Goal: Information Seeking & Learning: Learn about a topic

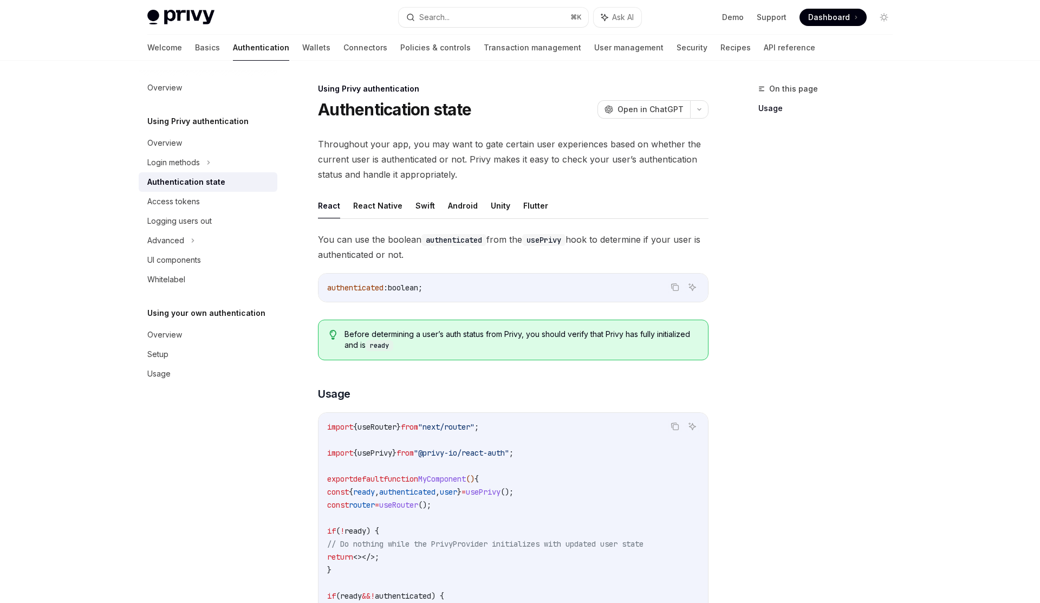
scroll to position [121, 0]
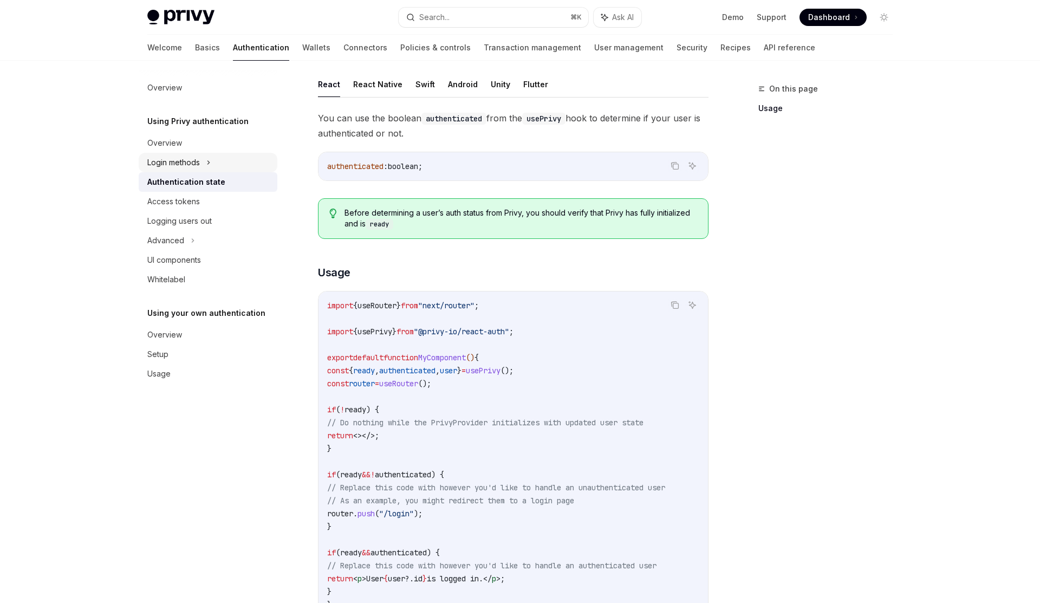
click at [205, 163] on div "Login methods" at bounding box center [208, 163] width 139 height 20
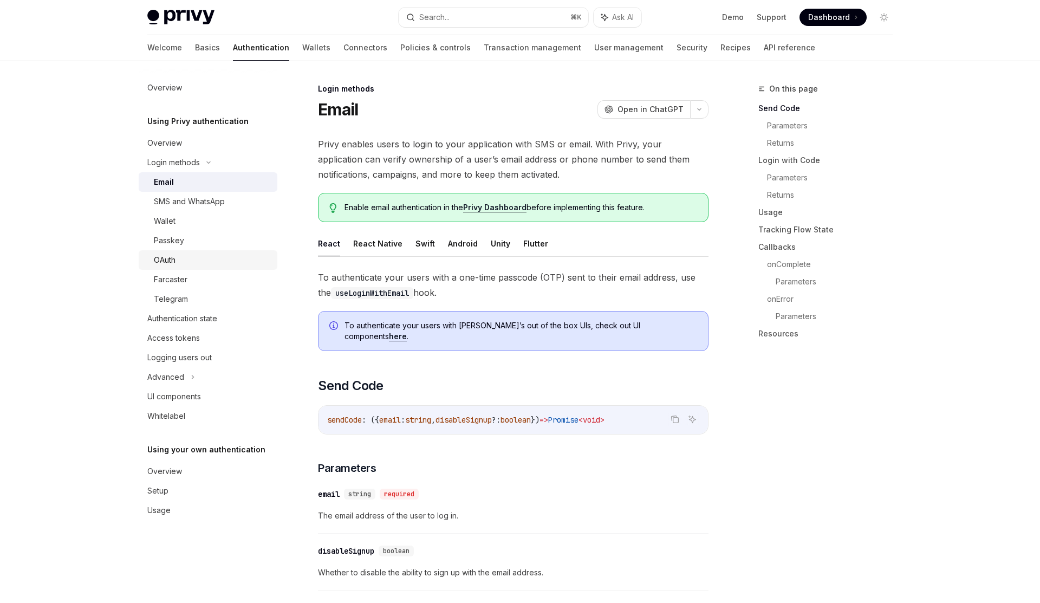
click at [186, 264] on div "OAuth" at bounding box center [212, 260] width 117 height 13
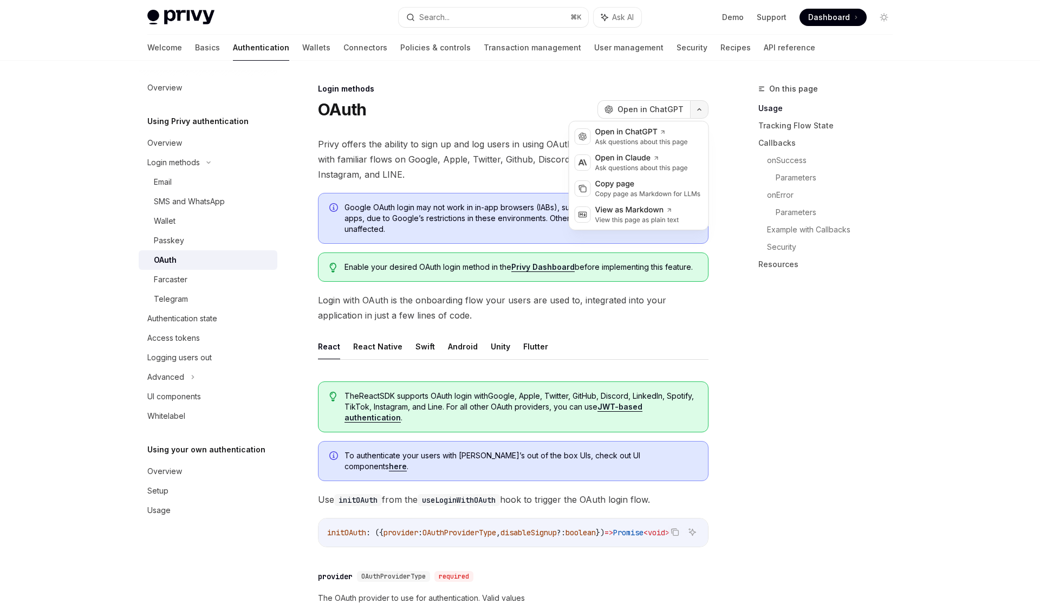
click at [705, 107] on button "button" at bounding box center [699, 109] width 18 height 18
click at [652, 182] on div "Copy page" at bounding box center [649, 184] width 106 height 11
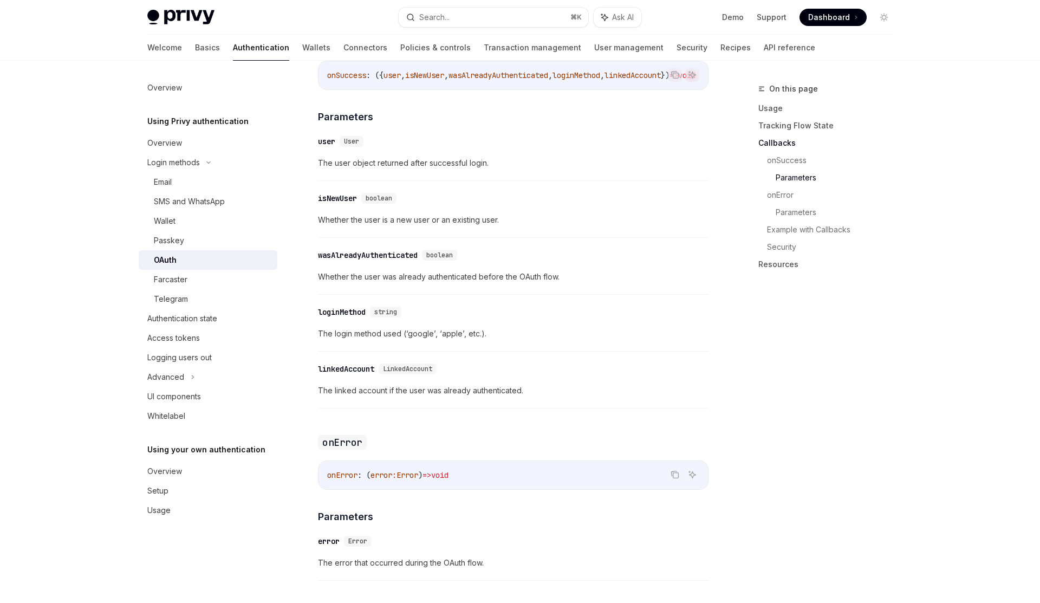
scroll to position [1506, 0]
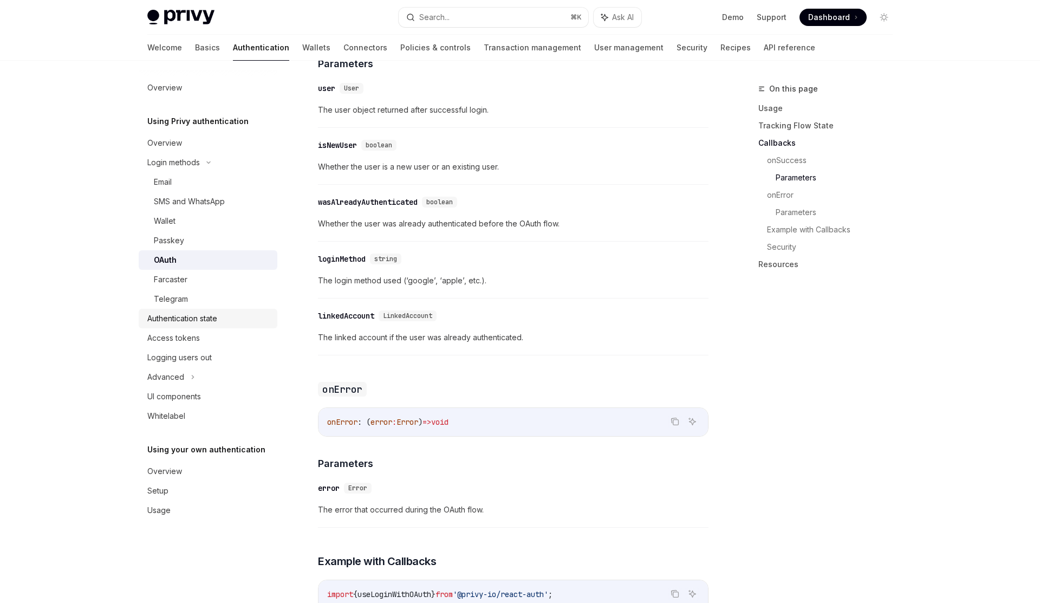
click at [188, 325] on link "Authentication state" at bounding box center [208, 319] width 139 height 20
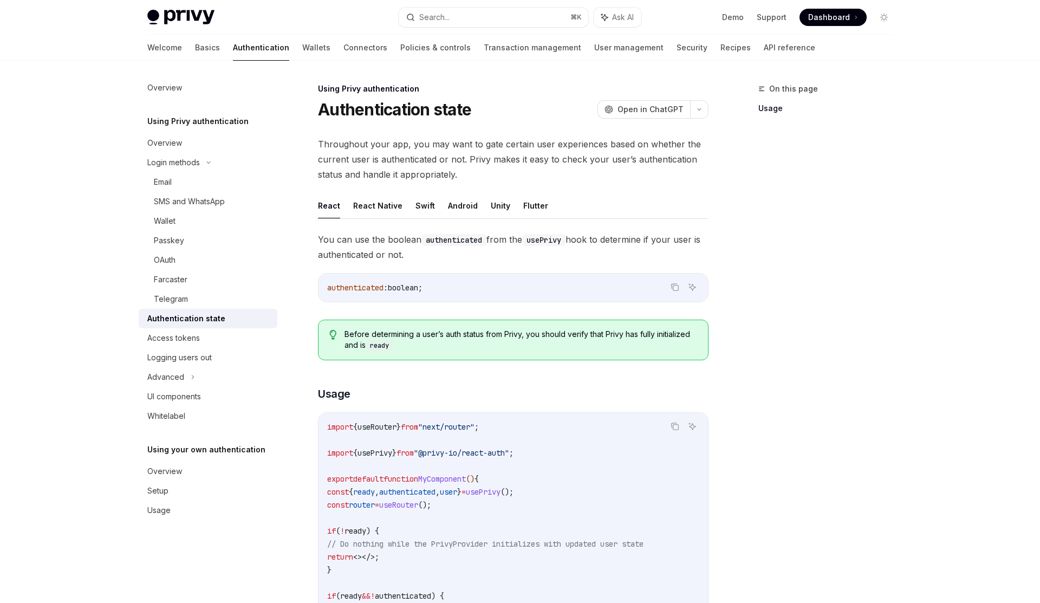
click at [709, 112] on div "Using Privy authentication Authentication state OpenAI Open in ChatGPT OpenAI O…" at bounding box center [412, 500] width 598 height 837
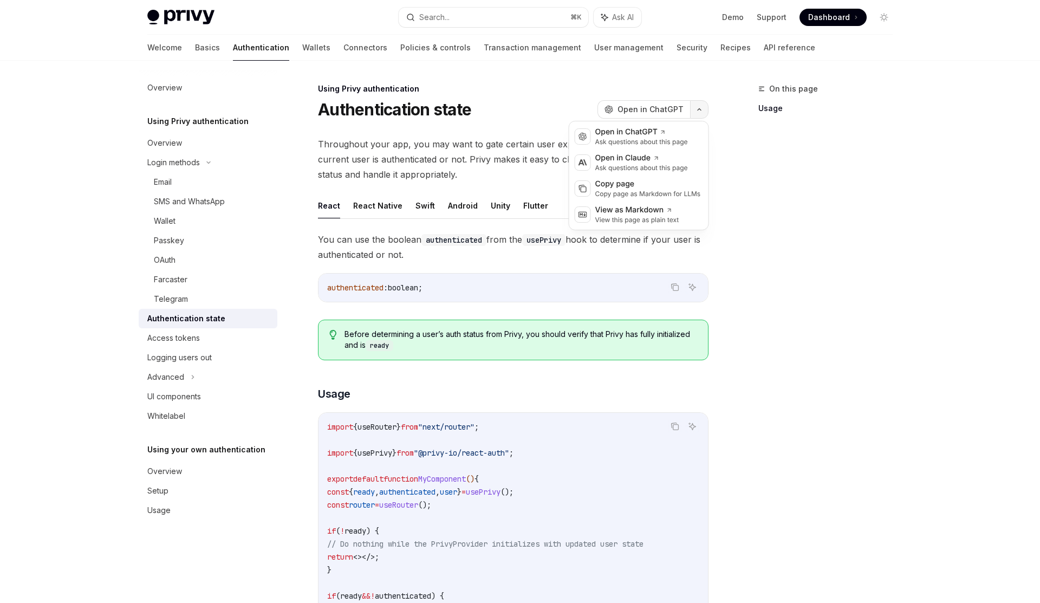
click at [704, 112] on button "button" at bounding box center [699, 109] width 18 height 18
click at [658, 189] on div "Copy page" at bounding box center [649, 184] width 106 height 11
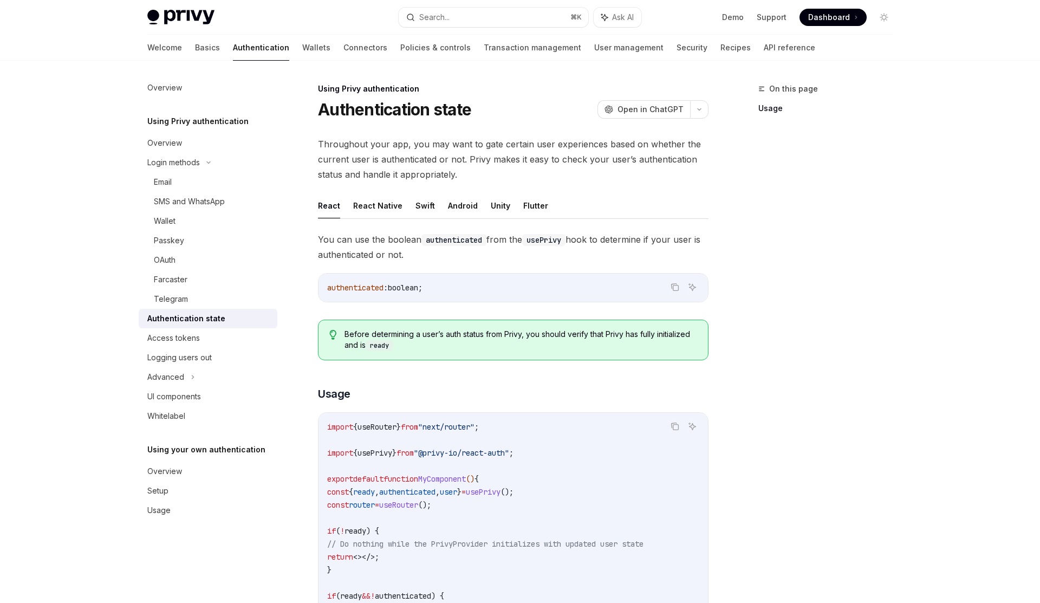
click at [362, 166] on span "Throughout your app, you may want to gate certain user experiences based on whe…" at bounding box center [513, 160] width 391 height 46
click at [186, 339] on div "Access tokens" at bounding box center [173, 338] width 53 height 13
type textarea "*"
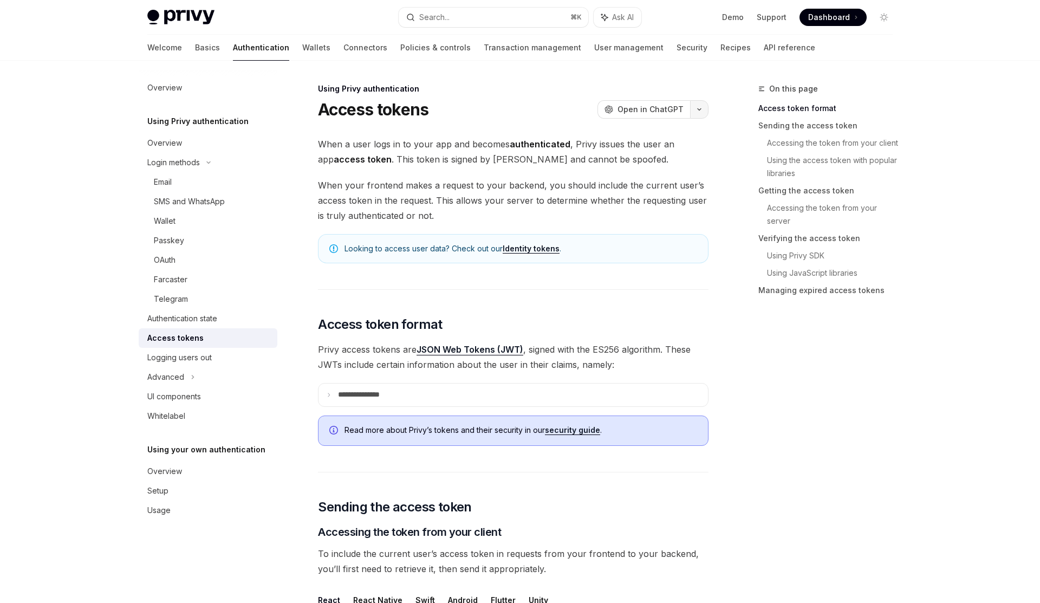
click at [702, 110] on button "button" at bounding box center [699, 109] width 18 height 18
click at [646, 186] on div "Copy page" at bounding box center [649, 184] width 106 height 11
click at [539, 187] on span "When your frontend makes a request to your backend, you should include the curr…" at bounding box center [513, 201] width 391 height 46
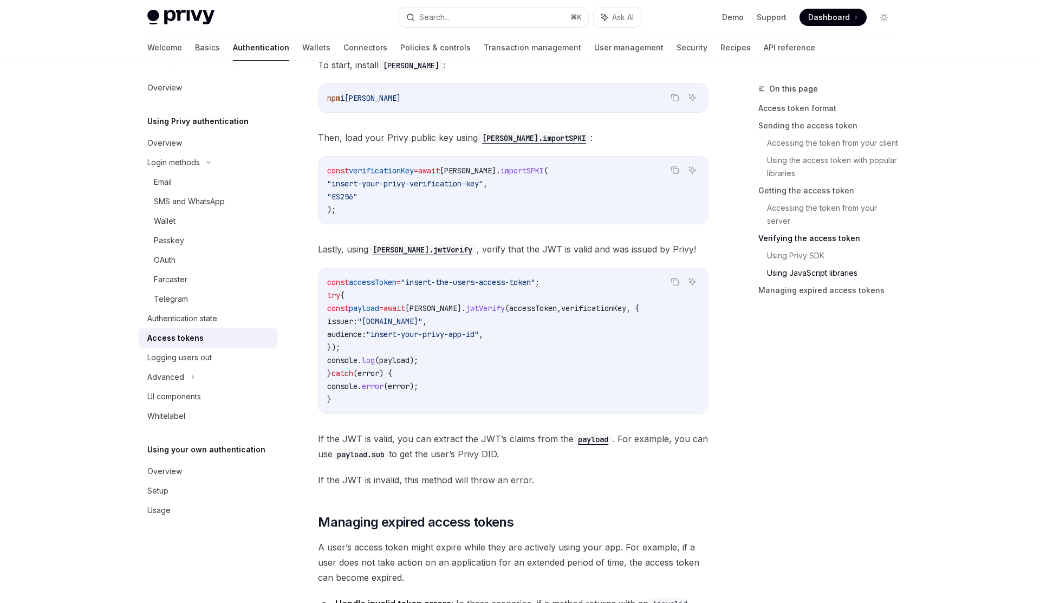
scroll to position [2697, 0]
